Goal: Transaction & Acquisition: Purchase product/service

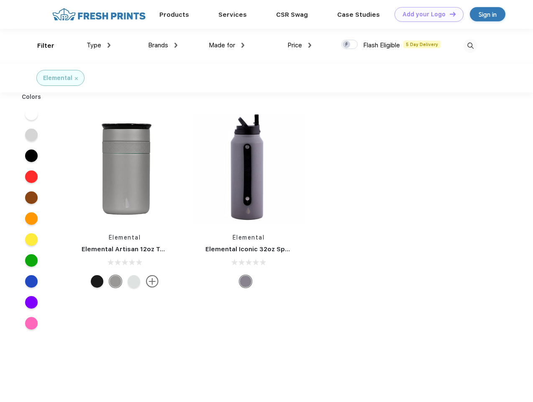
click at [426, 14] on link "Add your Logo Design Tool" at bounding box center [428, 14] width 69 height 15
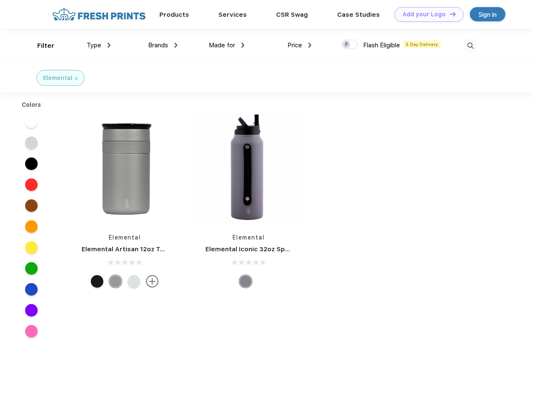
click at [0, 0] on div "Design Tool" at bounding box center [0, 0] width 0 height 0
click at [449, 14] on link "Add your Logo Design Tool" at bounding box center [428, 14] width 69 height 15
click at [40, 46] on div "Filter" at bounding box center [45, 46] width 17 height 10
click at [99, 45] on span "Type" at bounding box center [94, 45] width 15 height 8
click at [163, 45] on span "Brands" at bounding box center [158, 45] width 20 height 8
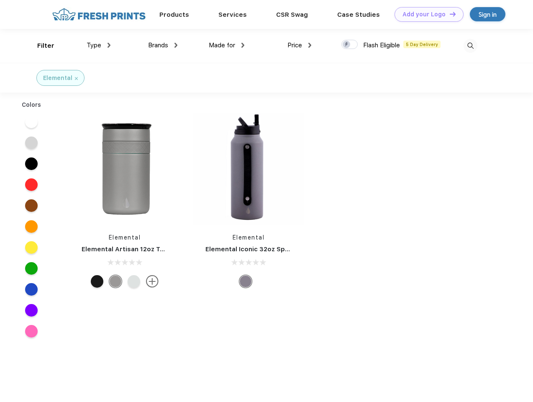
click at [227, 45] on span "Made for" at bounding box center [222, 45] width 26 height 8
click at [300, 45] on span "Price" at bounding box center [294, 45] width 15 height 8
click at [350, 45] on div at bounding box center [349, 44] width 16 height 9
click at [347, 45] on input "checkbox" at bounding box center [343, 41] width 5 height 5
click at [470, 46] on img at bounding box center [470, 46] width 14 height 14
